Goal: Information Seeking & Learning: Learn about a topic

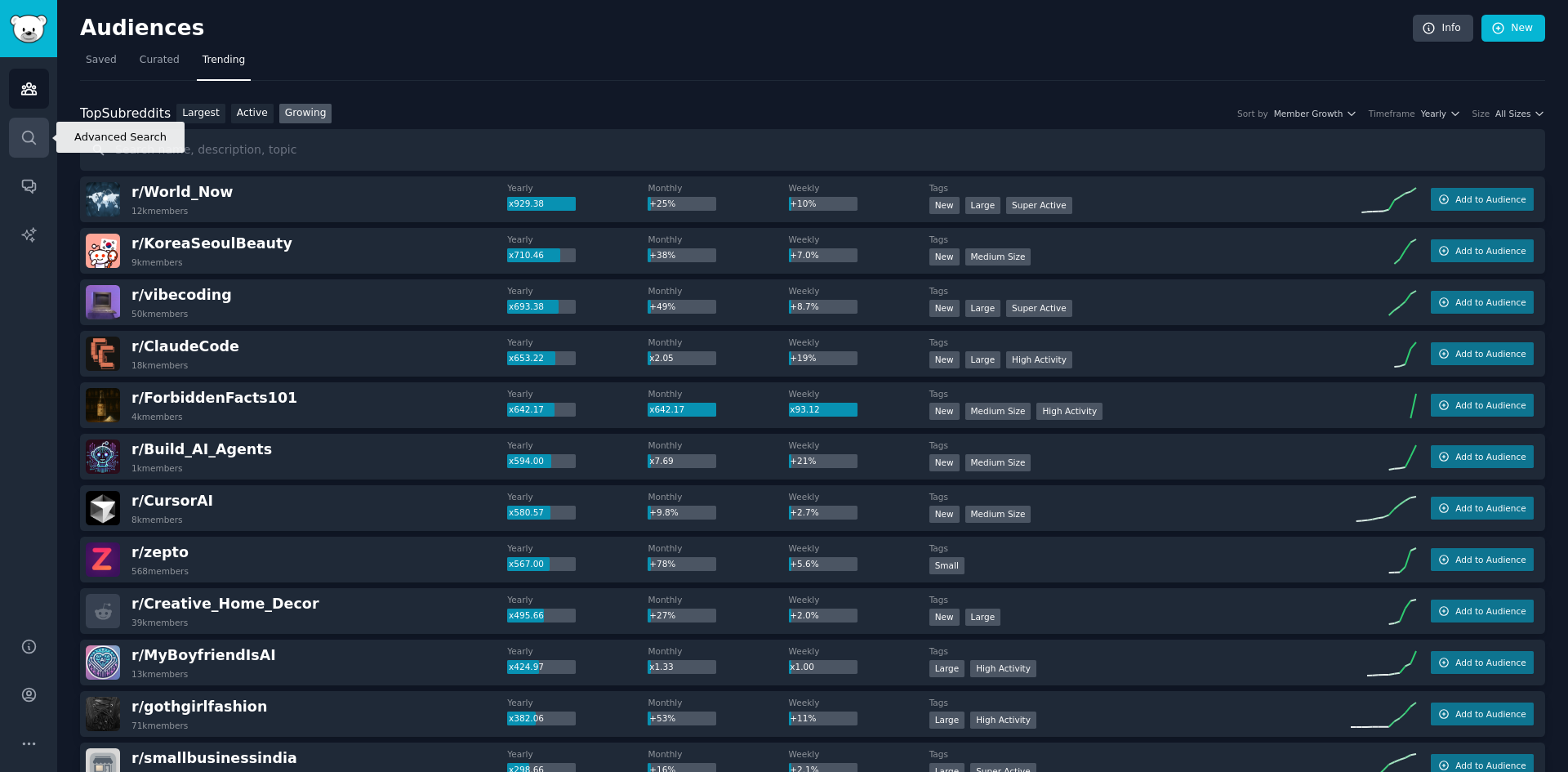
click at [35, 137] on icon "Sidebar" at bounding box center [29, 137] width 17 height 17
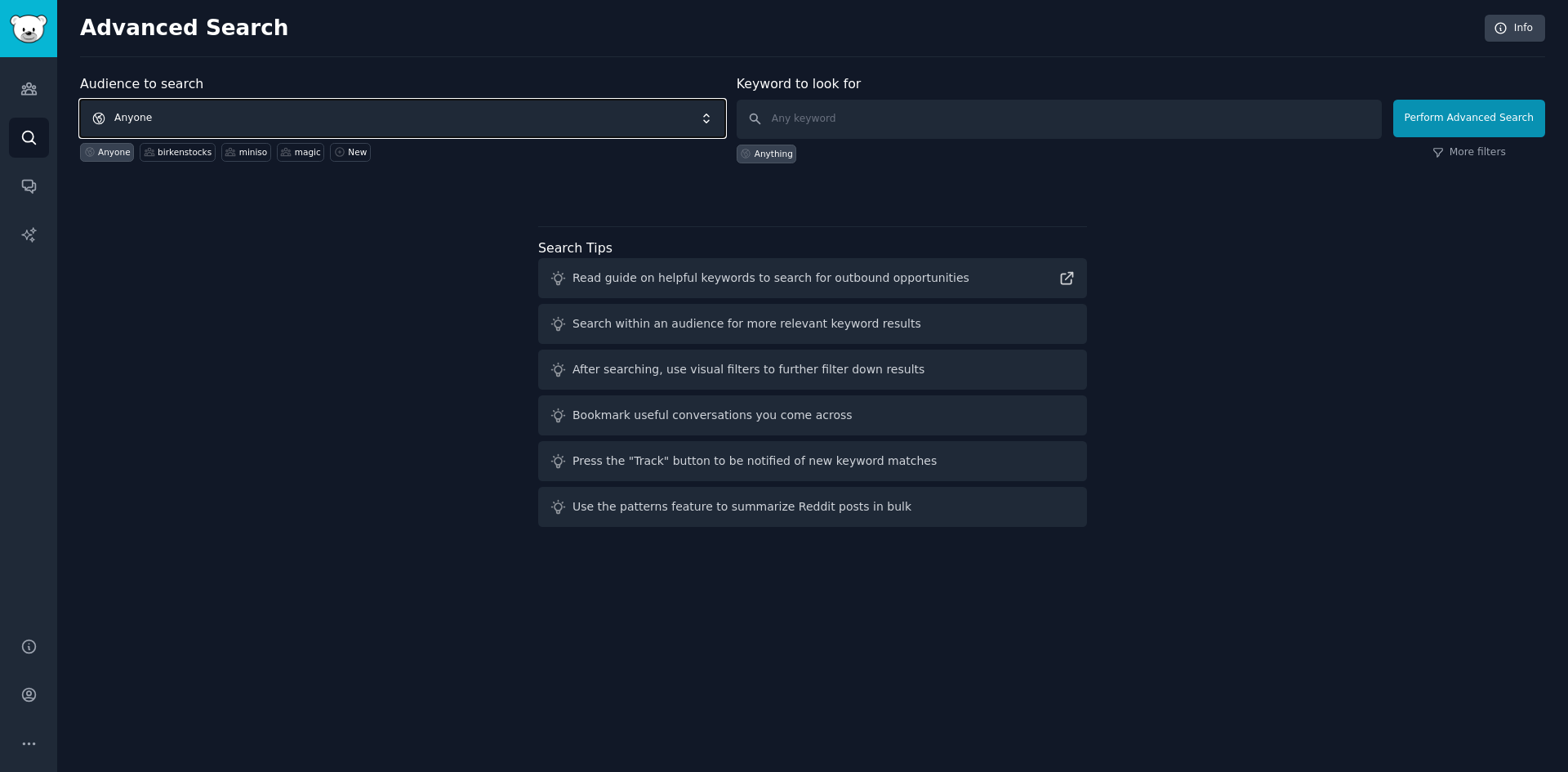
click at [301, 112] on span "Anyone" at bounding box center [402, 118] width 645 height 37
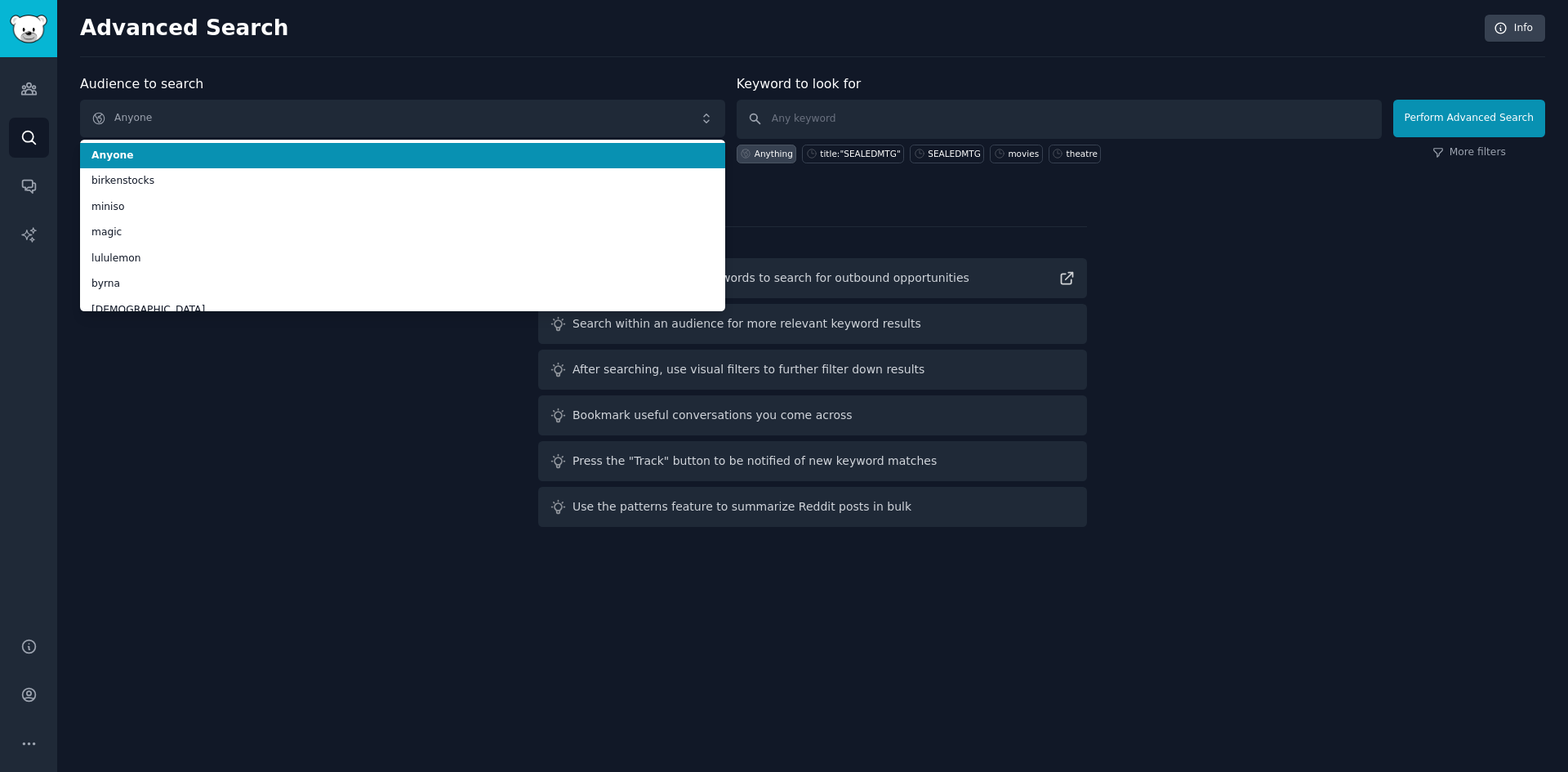
scroll to position [37, 0]
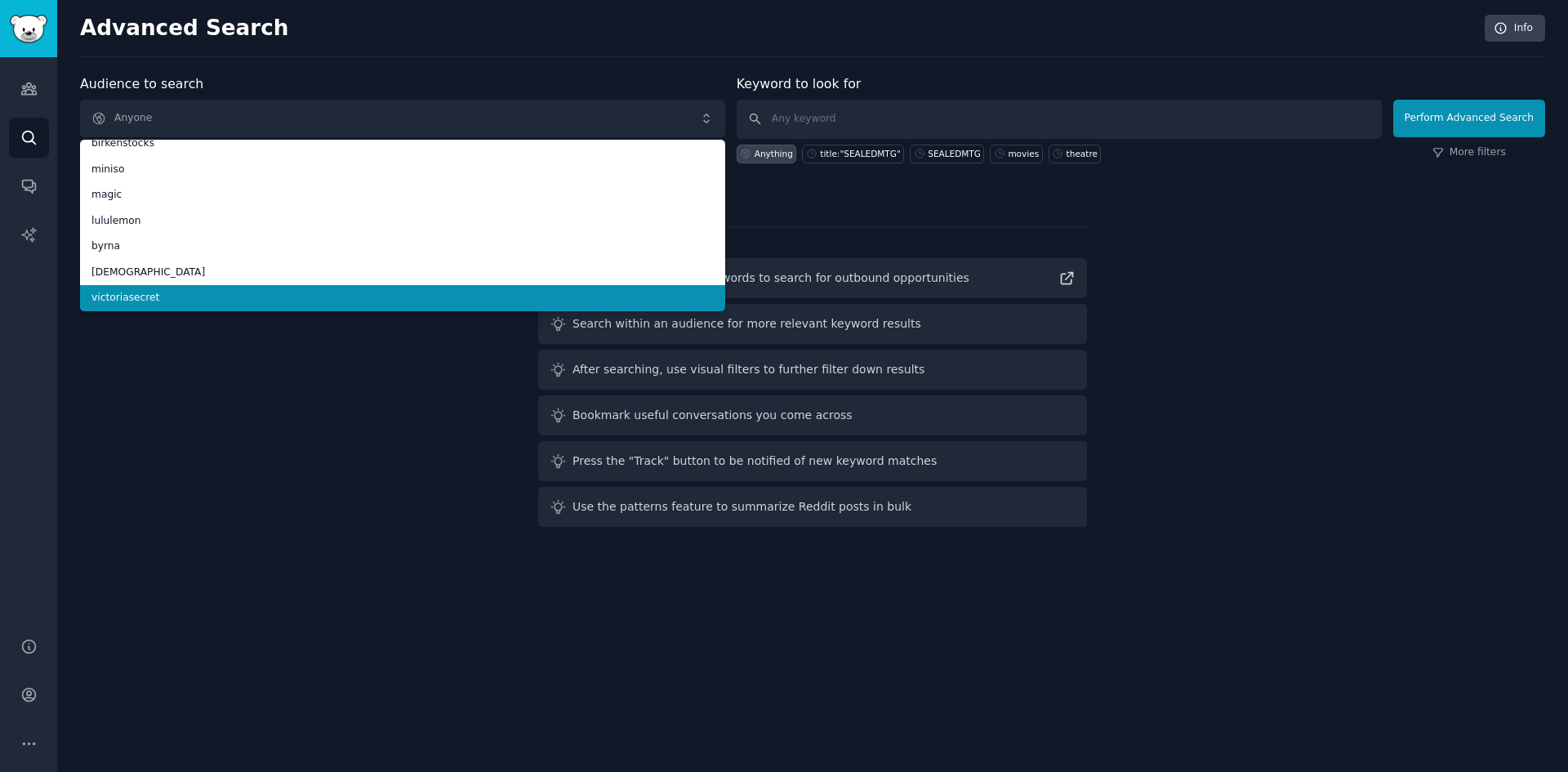
click at [217, 303] on span "victoriasecret" at bounding box center [403, 298] width 623 height 15
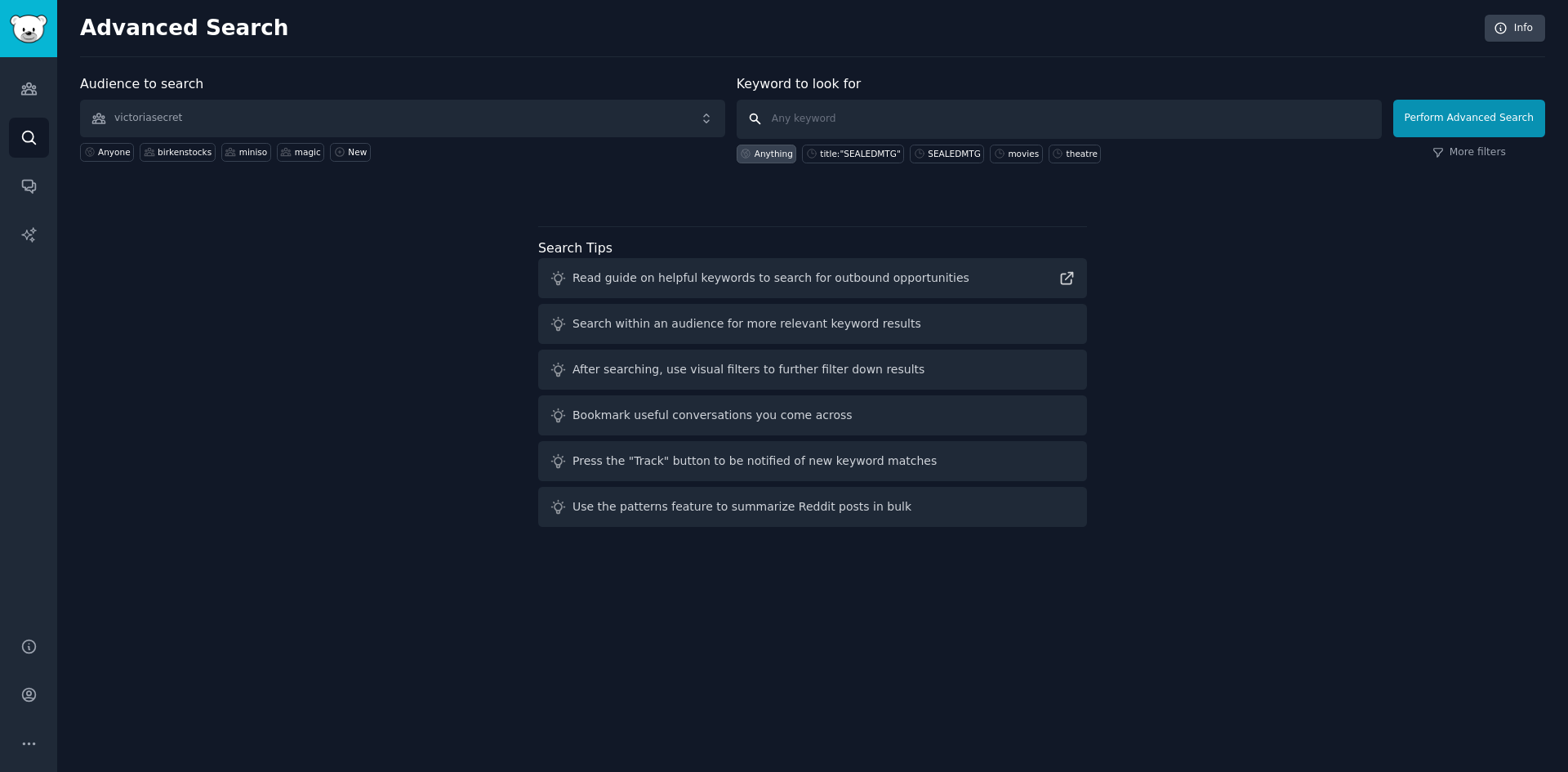
click at [893, 126] on input "text" at bounding box center [1059, 119] width 645 height 39
click at [1489, 130] on button "Perform Advanced Search" at bounding box center [1470, 118] width 152 height 37
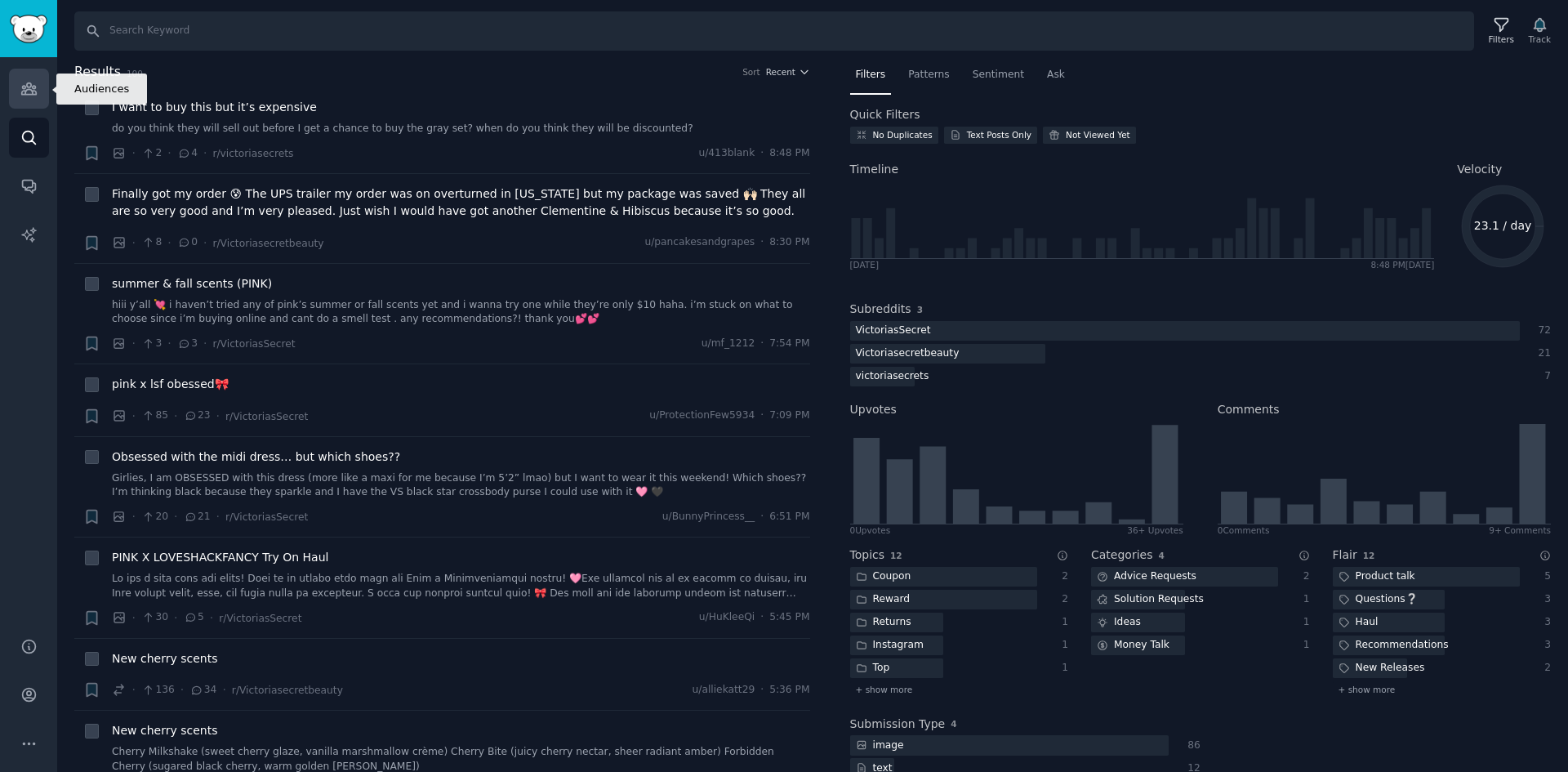
click at [37, 93] on link "Audiences" at bounding box center [29, 88] width 40 height 40
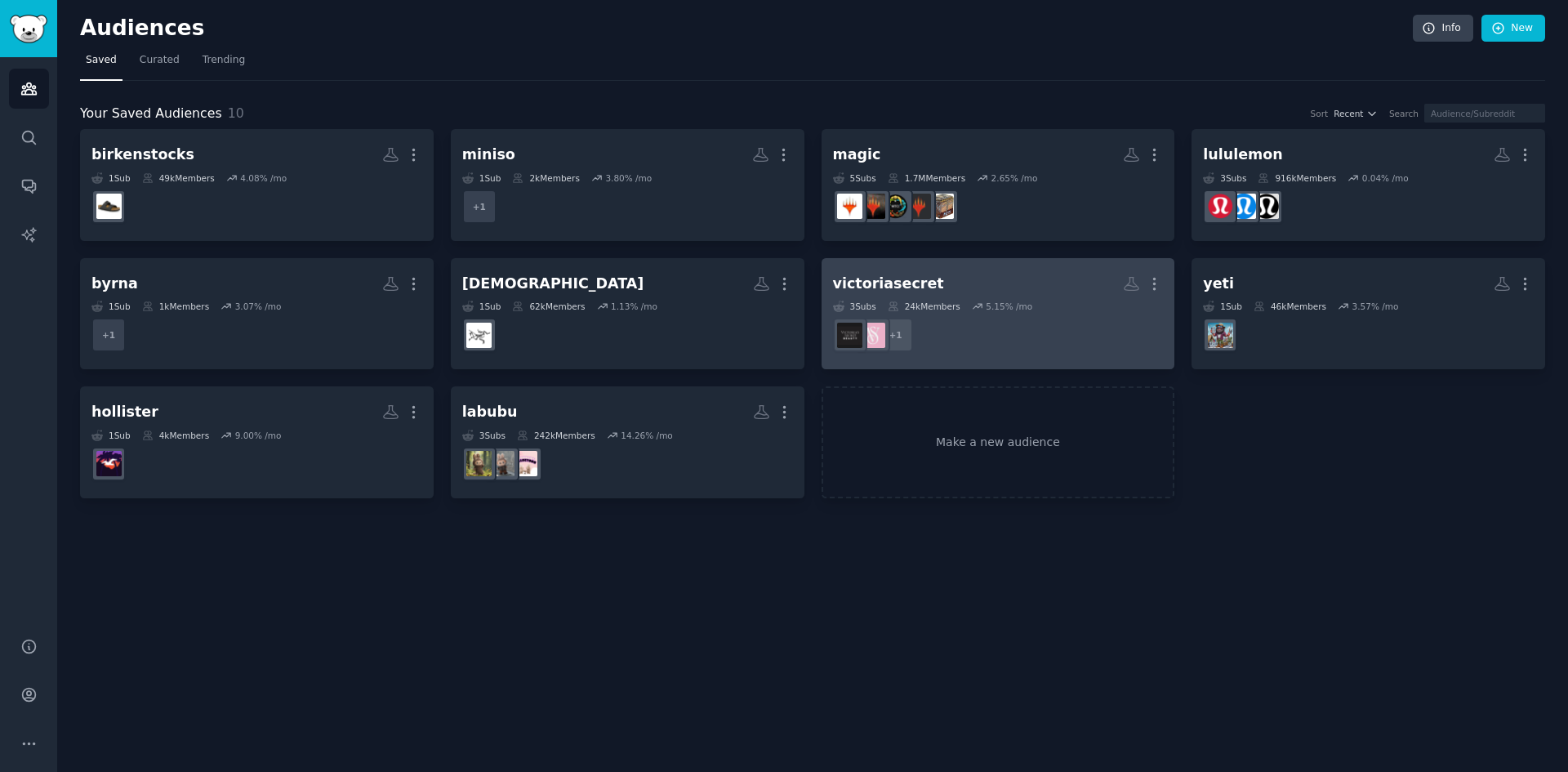
click at [1116, 342] on dd "+ 1" at bounding box center [998, 334] width 331 height 45
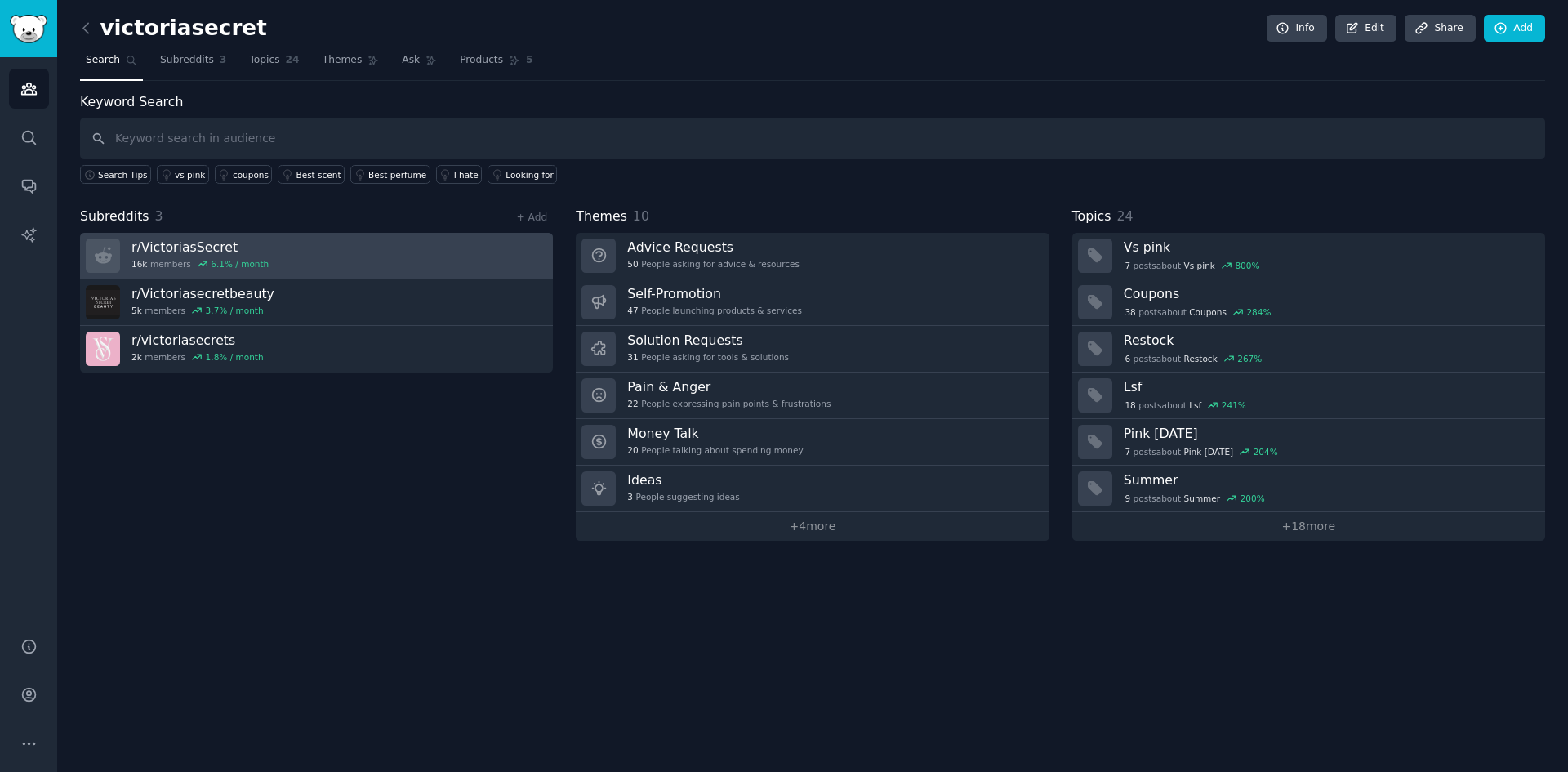
click at [257, 262] on link "r/ VictoriasSecret 16k members 6.1 % / month" at bounding box center [316, 256] width 473 height 46
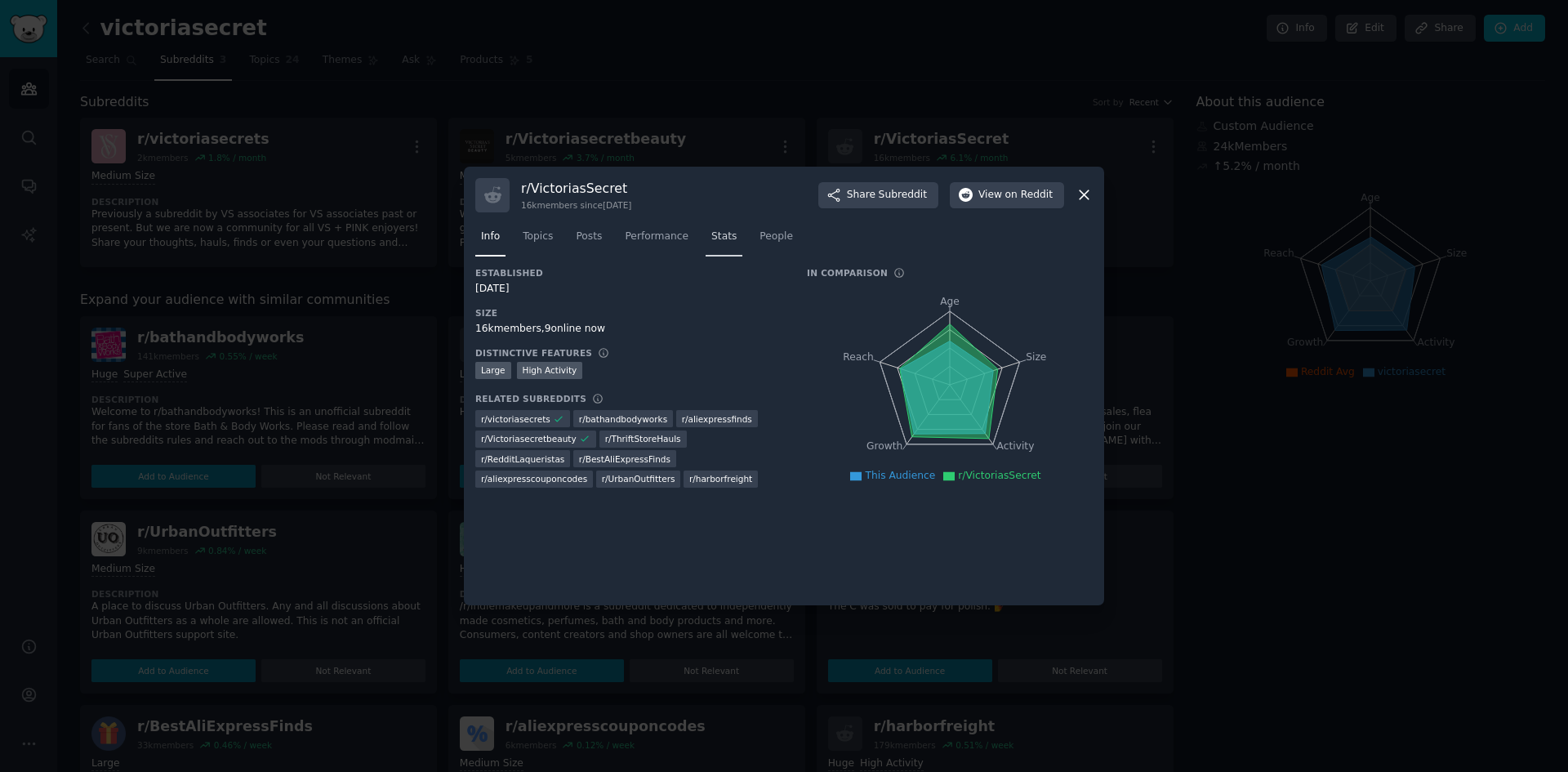
click at [706, 242] on link "Stats" at bounding box center [725, 240] width 37 height 33
